Goal: Transaction & Acquisition: Purchase product/service

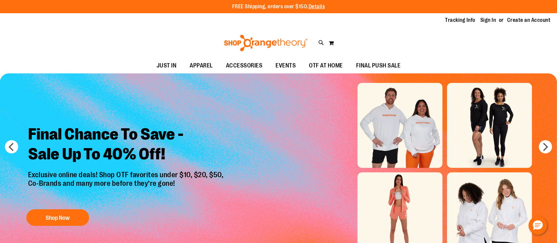
click at [494, 22] on link "Sign In" at bounding box center [488, 20] width 16 height 7
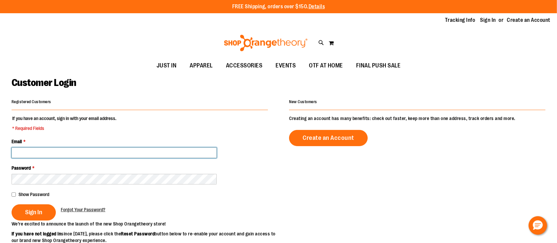
click at [124, 149] on input "Email *" at bounding box center [114, 152] width 205 height 11
type input "**********"
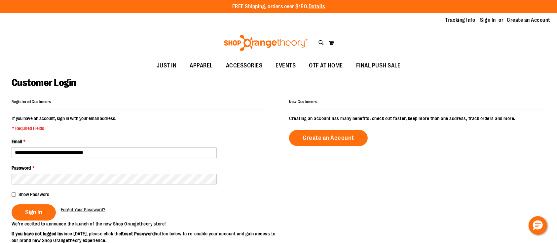
click at [25, 203] on fieldset "**********" at bounding box center [140, 167] width 256 height 105
click at [30, 207] on button "Sign In" at bounding box center [34, 212] width 44 height 16
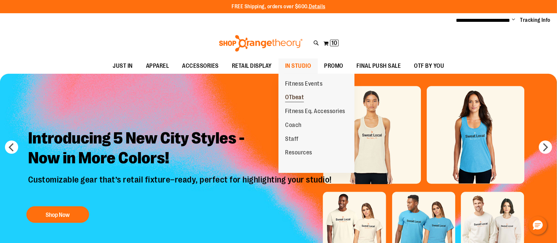
click at [293, 94] on span "OTbeat" at bounding box center [294, 98] width 19 height 8
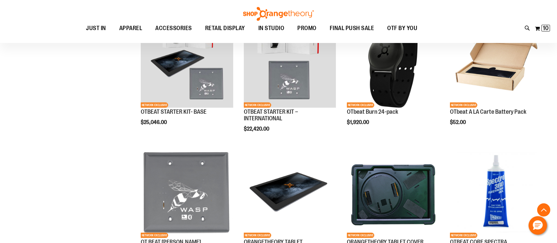
scroll to position [247, 0]
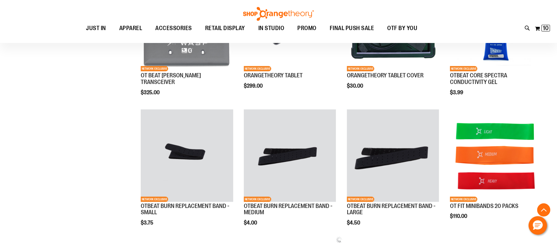
scroll to position [411, 0]
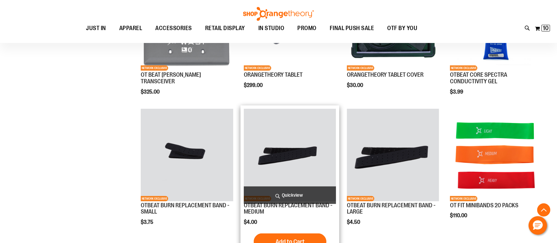
click at [266, 173] on img "product" at bounding box center [290, 155] width 92 height 92
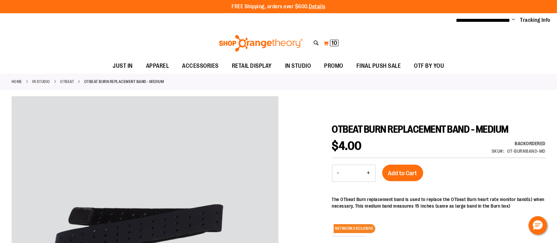
click at [336, 41] on span "10" at bounding box center [334, 43] width 6 height 7
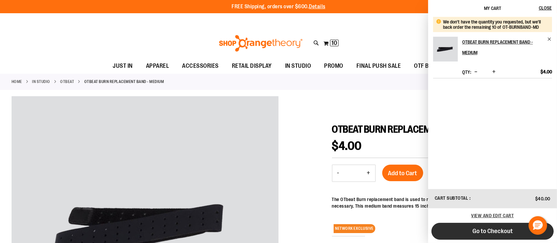
click at [489, 225] on button "Go to Checkout" at bounding box center [492, 231] width 122 height 17
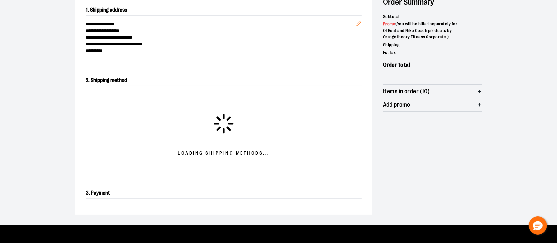
scroll to position [113, 0]
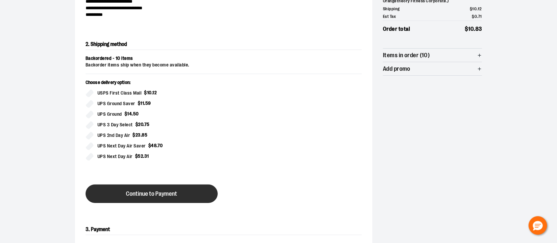
click at [150, 186] on button "Continue to Payment" at bounding box center [152, 193] width 132 height 18
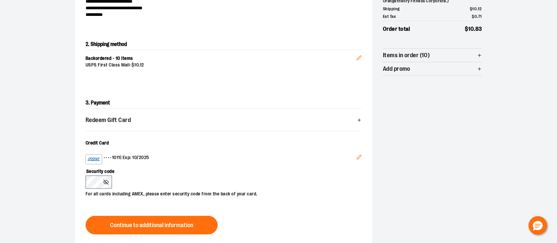
scroll to position [116, 0]
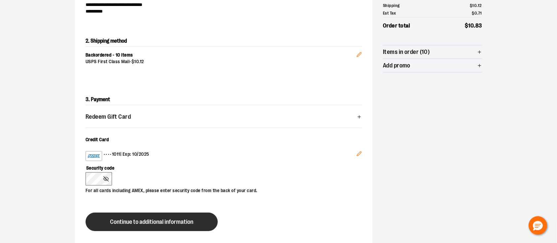
click at [132, 226] on button "Continue to additional information" at bounding box center [152, 221] width 132 height 18
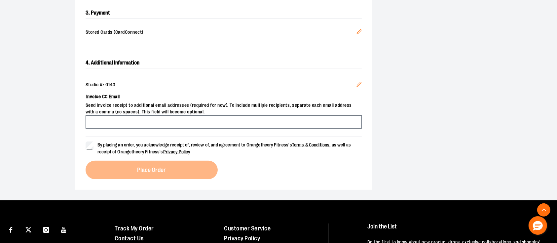
scroll to position [203, 0]
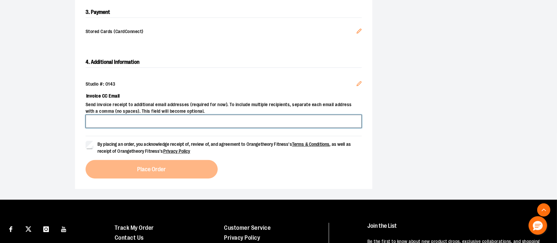
click at [215, 123] on input "Invoice CC Email" at bounding box center [224, 121] width 276 height 13
type input "**********"
click at [123, 146] on span "By placing an order, you acknowledge receipt of, review of, and agreement to Or…" at bounding box center [223, 147] width 253 height 12
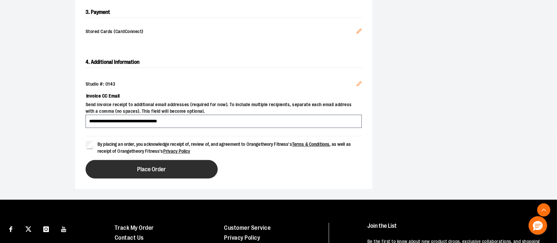
click at [137, 167] on span "Place Order" at bounding box center [151, 169] width 29 height 6
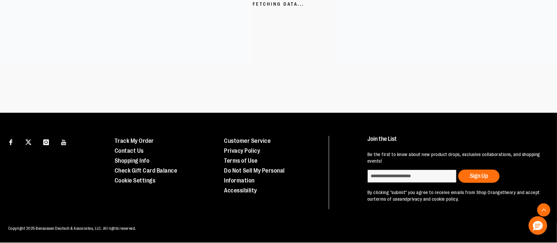
scroll to position [186, 0]
